Goal: Information Seeking & Learning: Learn about a topic

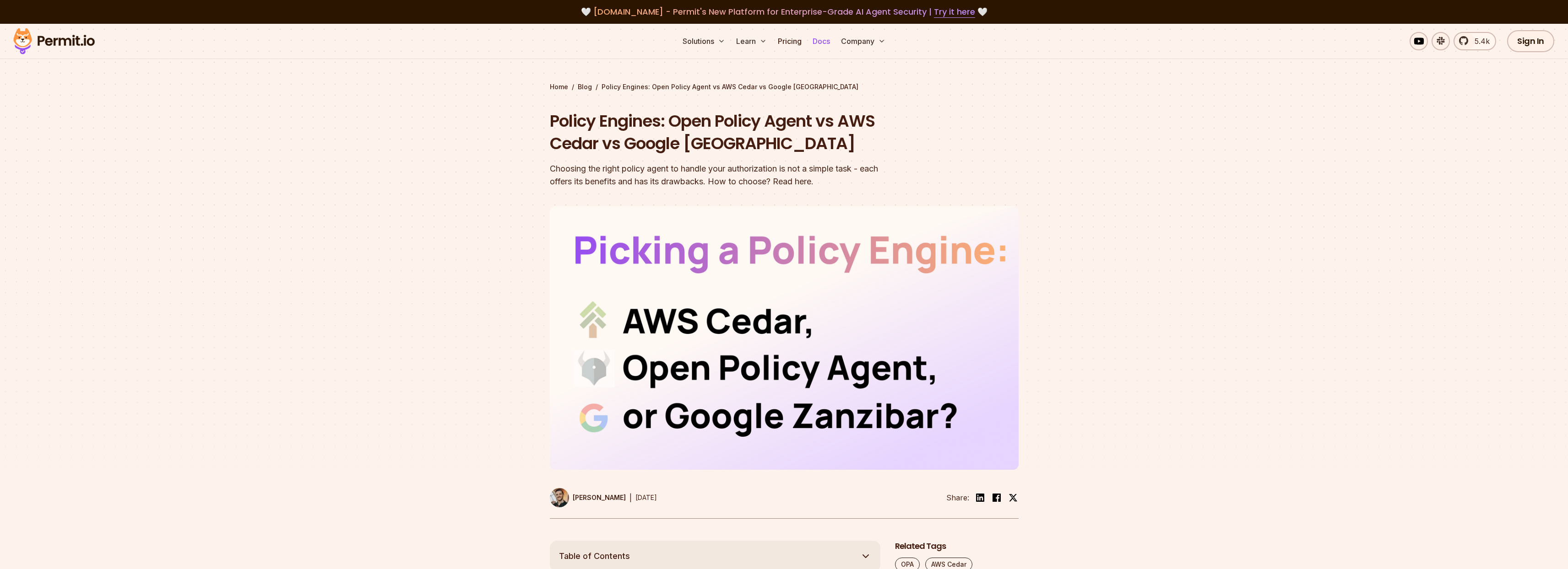
click at [828, 40] on link "Docs" at bounding box center [821, 41] width 25 height 19
click at [789, 46] on link "Pricing" at bounding box center [789, 41] width 31 height 19
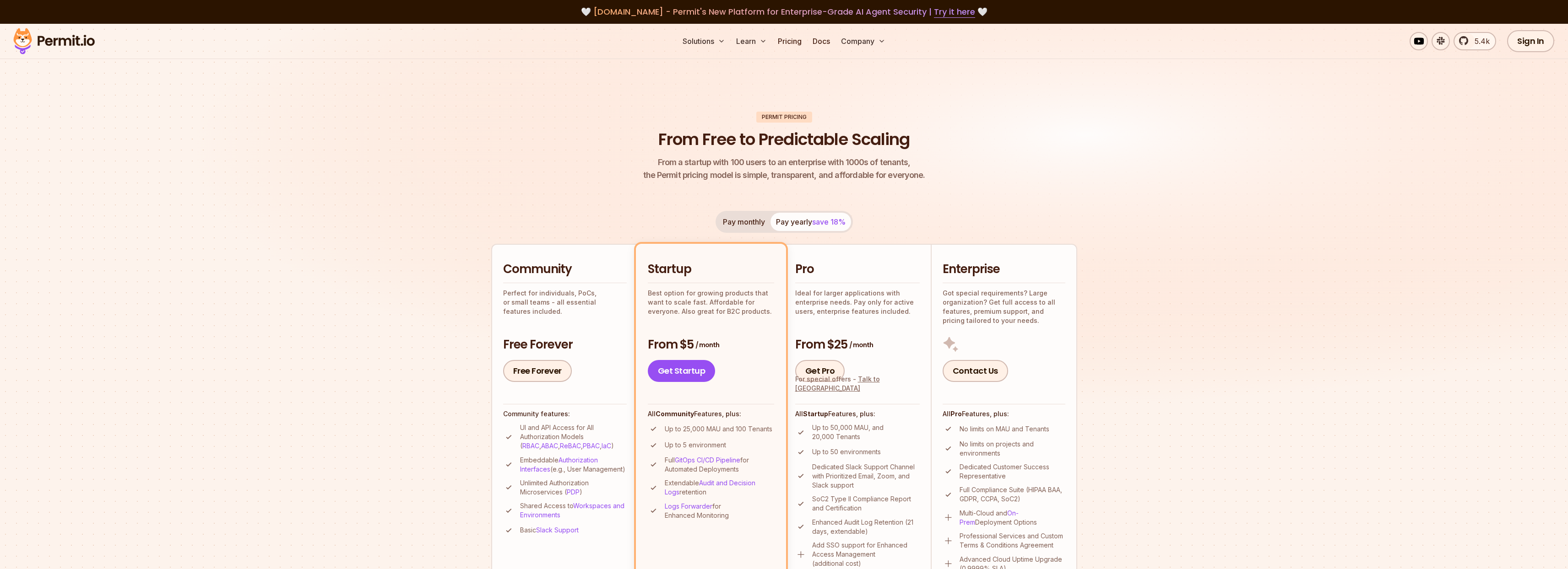
scroll to position [200, 0]
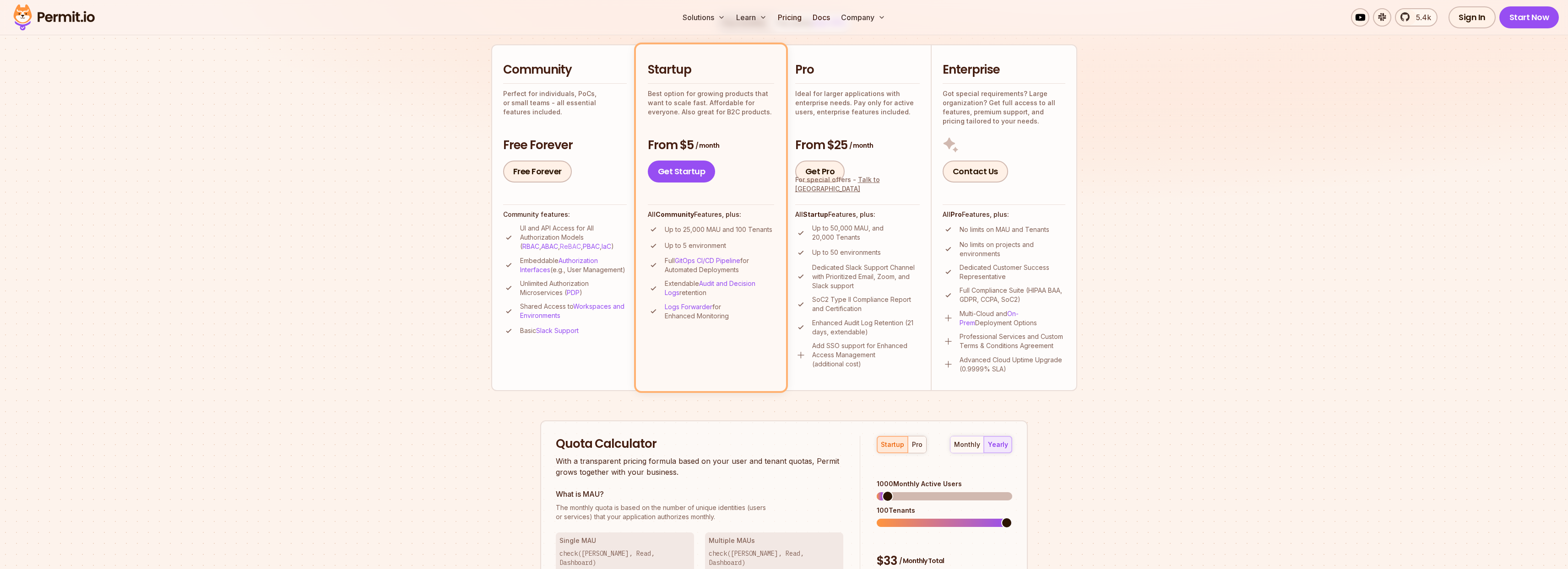
click at [560, 247] on link "ReBAC" at bounding box center [571, 247] width 21 height 8
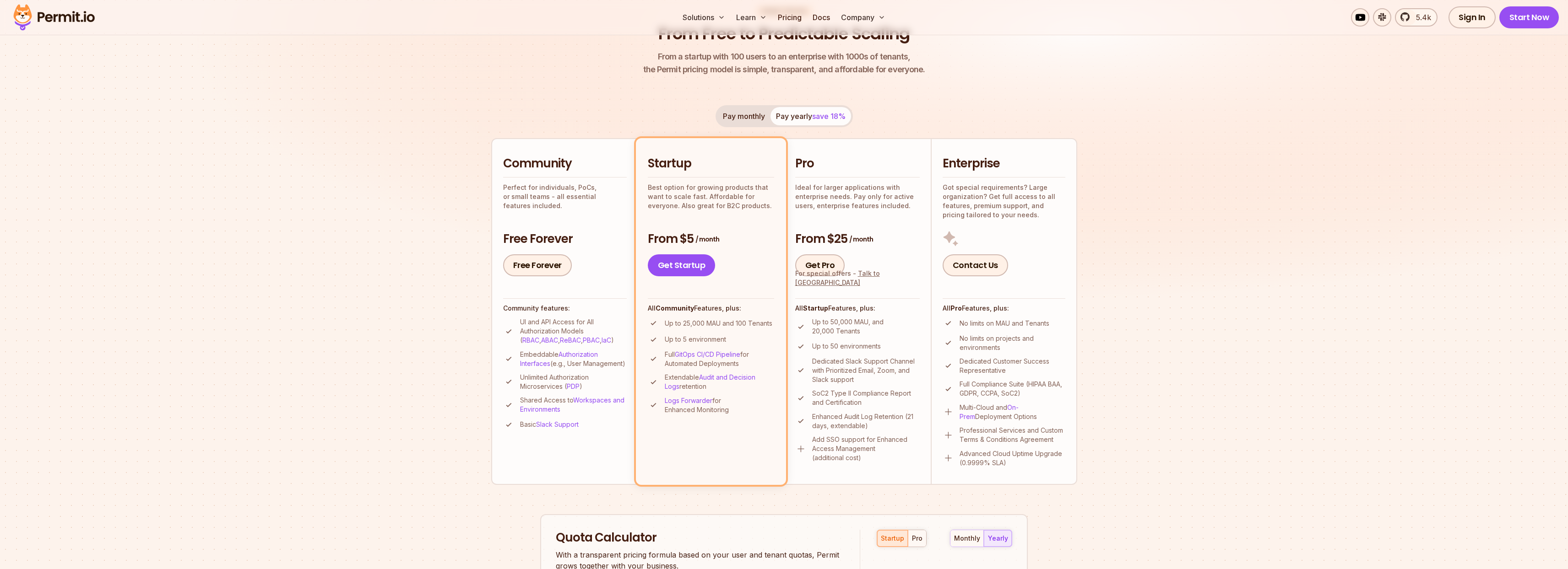
scroll to position [11, 0]
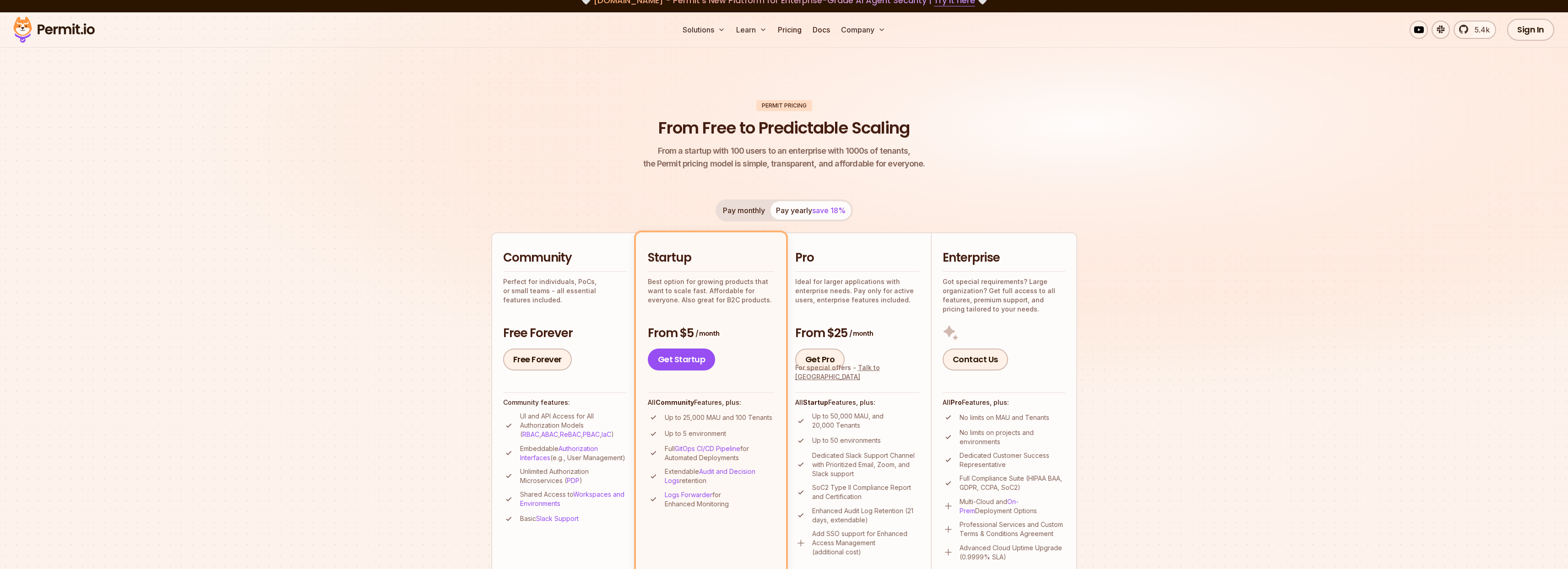
click at [864, 263] on h2 "Pro" at bounding box center [857, 258] width 125 height 17
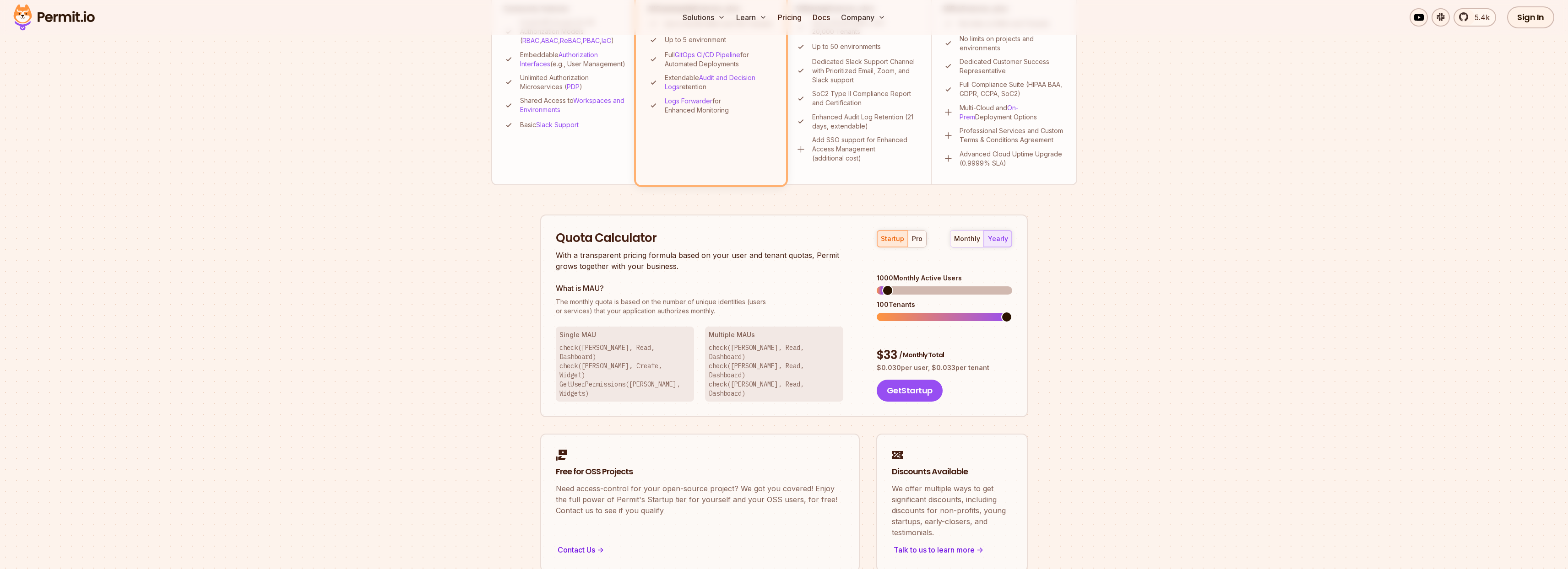
scroll to position [0, 0]
